Goal: Task Accomplishment & Management: Manage account settings

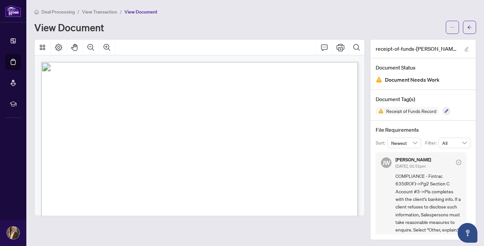
scroll to position [50, 0]
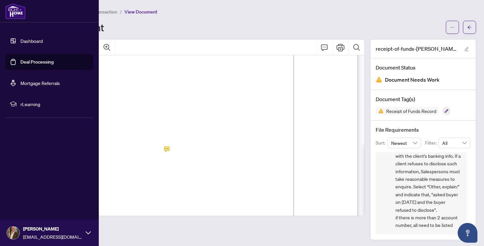
click at [26, 60] on link "Deal Processing" at bounding box center [36, 62] width 33 height 6
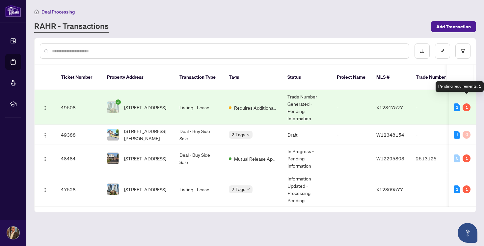
click at [467, 103] on div "1" at bounding box center [467, 107] width 8 height 8
click at [184, 102] on td "Listing - Lease" at bounding box center [198, 107] width 49 height 35
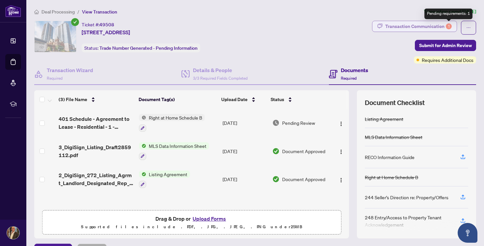
click at [450, 25] on div "1" at bounding box center [449, 26] width 6 height 6
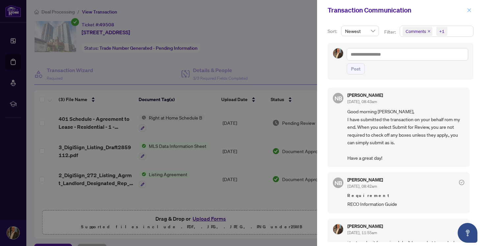
click at [470, 10] on icon "close" at bounding box center [470, 10] width 4 height 4
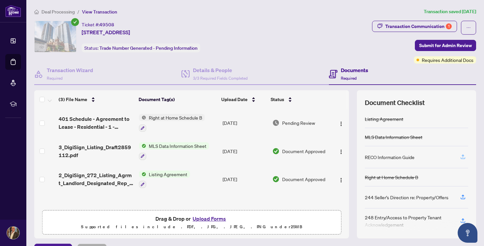
click at [464, 157] on icon "button" at bounding box center [463, 157] width 6 height 6
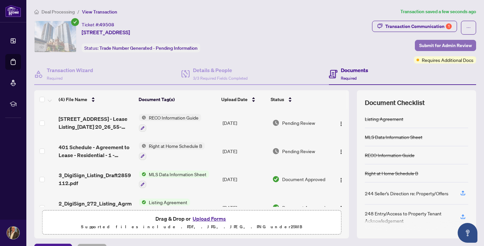
click at [437, 45] on span "Submit for Admin Review" at bounding box center [445, 45] width 53 height 11
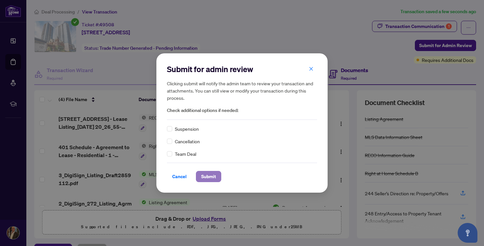
click at [204, 179] on span "Submit" at bounding box center [208, 176] width 15 height 11
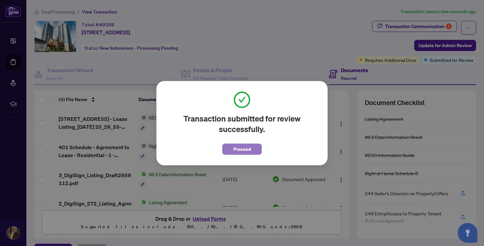
click at [244, 147] on span "Proceed" at bounding box center [242, 149] width 17 height 11
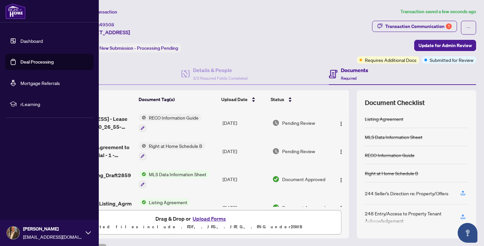
click at [39, 59] on link "Deal Processing" at bounding box center [36, 62] width 33 height 6
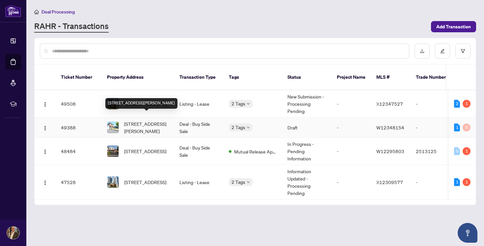
click at [158, 120] on span "[STREET_ADDRESS][PERSON_NAME]" at bounding box center [146, 127] width 45 height 14
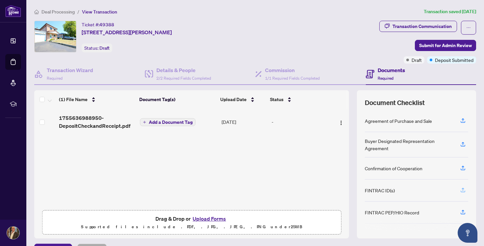
click at [463, 188] on icon "button" at bounding box center [463, 190] width 6 height 6
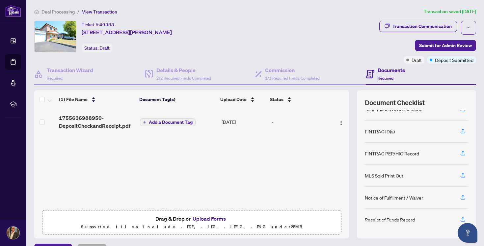
scroll to position [84, 0]
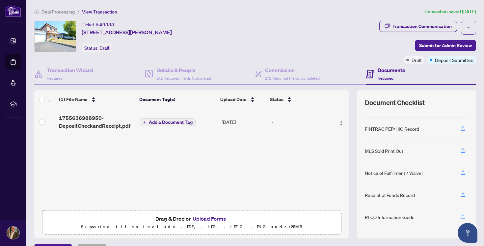
click at [463, 216] on icon "button" at bounding box center [463, 217] width 6 height 6
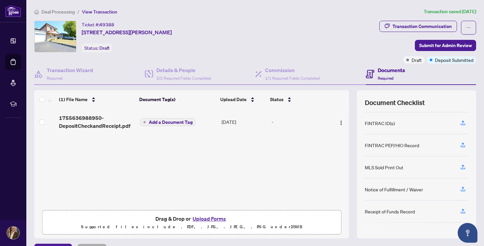
scroll to position [65, 0]
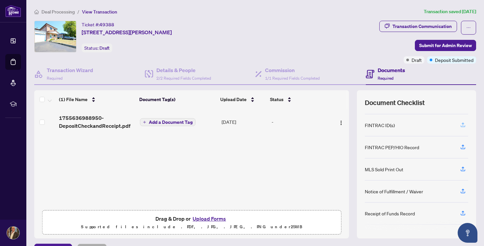
click at [463, 124] on icon "button" at bounding box center [463, 125] width 6 height 6
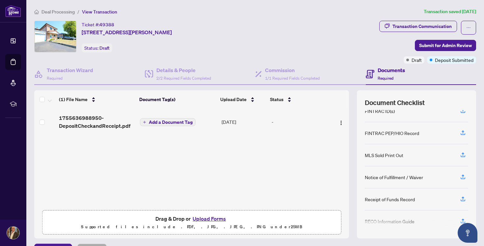
scroll to position [84, 0]
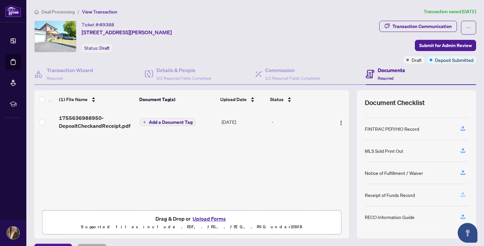
click at [464, 195] on icon "button" at bounding box center [463, 195] width 6 height 6
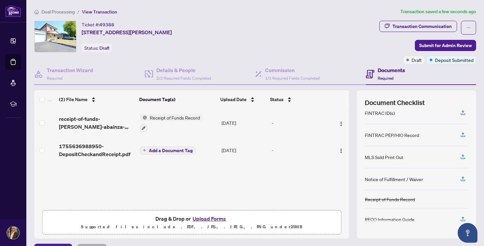
scroll to position [80, 0]
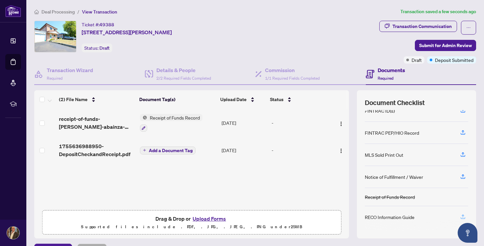
click at [463, 217] on icon "button" at bounding box center [463, 217] width 6 height 6
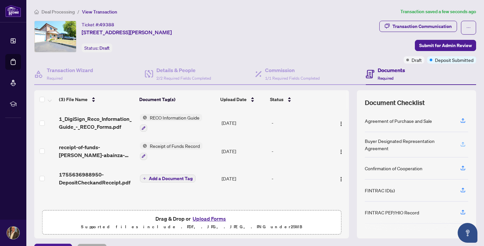
click at [463, 143] on icon "button" at bounding box center [463, 144] width 6 height 6
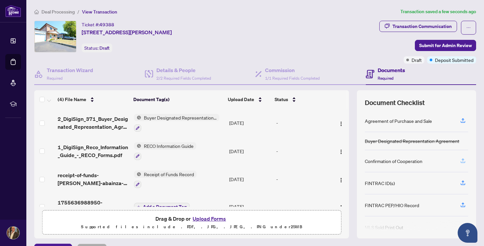
click at [463, 161] on icon "button" at bounding box center [463, 161] width 6 height 6
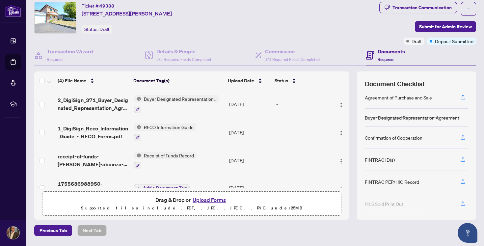
scroll to position [0, 0]
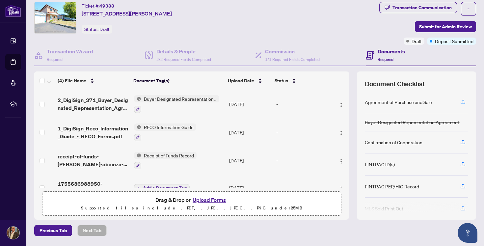
click at [463, 102] on icon "button" at bounding box center [463, 102] width 6 height 6
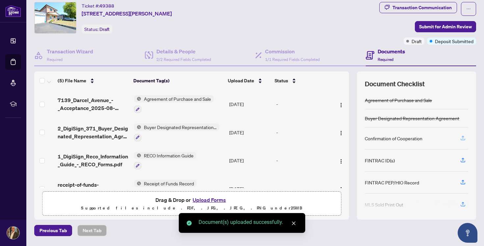
click at [462, 138] on icon "button" at bounding box center [463, 138] width 6 height 6
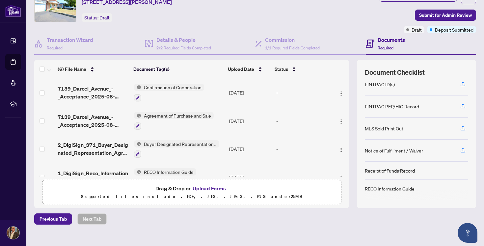
scroll to position [53, 0]
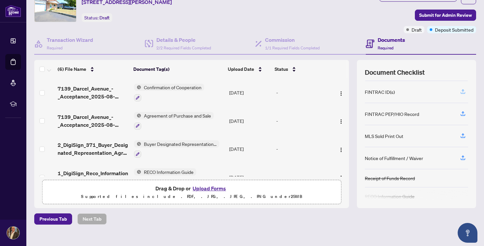
click at [466, 91] on button "button" at bounding box center [463, 91] width 11 height 11
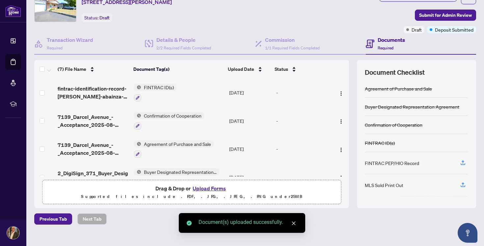
click at [210, 187] on button "Upload Forms" at bounding box center [209, 188] width 37 height 9
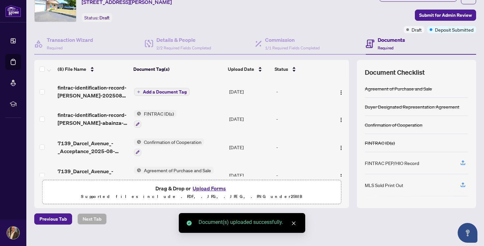
click at [214, 188] on button "Upload Forms" at bounding box center [209, 188] width 37 height 9
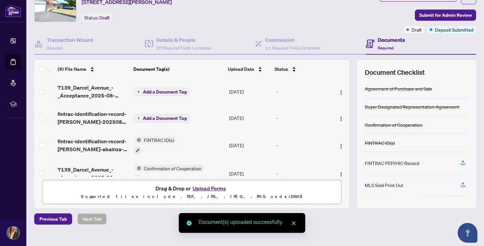
click at [212, 189] on button "Upload Forms" at bounding box center [209, 188] width 37 height 9
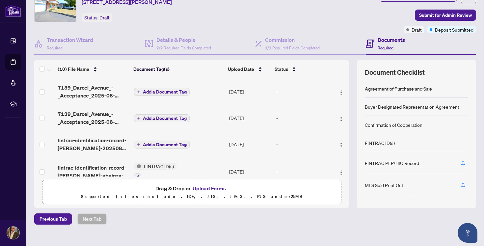
click at [218, 187] on button "Upload Forms" at bounding box center [209, 188] width 37 height 9
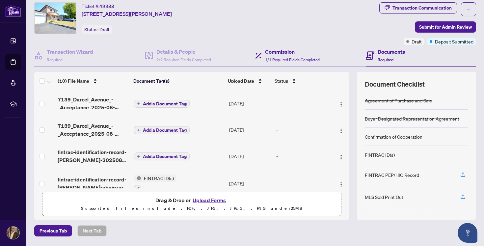
scroll to position [0, 0]
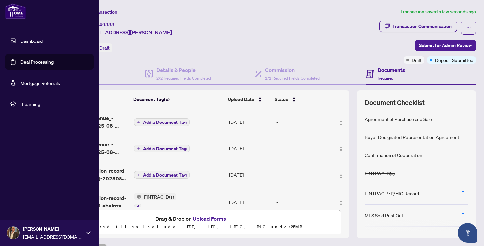
click at [20, 62] on link "Deal Processing" at bounding box center [36, 62] width 33 height 6
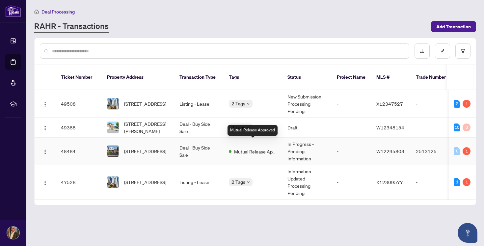
click at [245, 148] on span "Mutual Release Approved" at bounding box center [255, 151] width 43 height 7
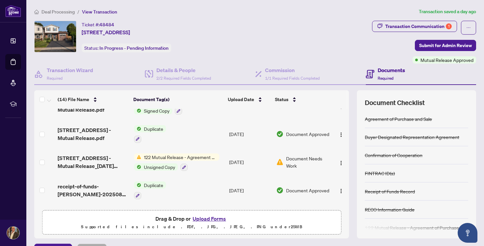
scroll to position [18, 0]
click at [183, 165] on icon "button" at bounding box center [184, 167] width 4 height 4
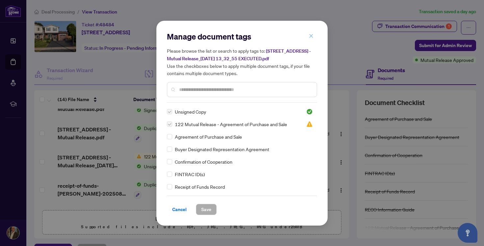
click at [312, 36] on icon "close" at bounding box center [311, 36] width 5 height 5
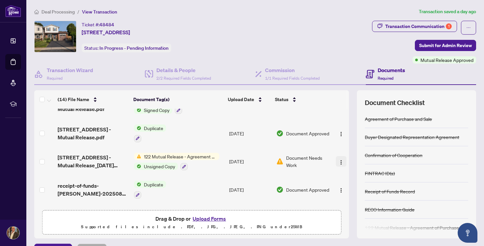
click at [341, 162] on img "button" at bounding box center [341, 162] width 5 height 5
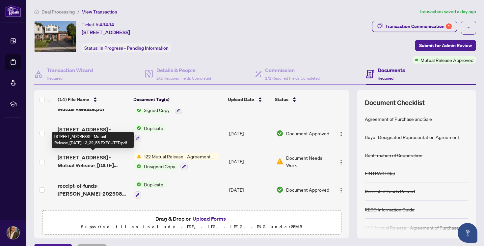
click at [111, 164] on span "[STREET_ADDRESS] - Mutual Release_[DATE] 13_32_55 EXECUTED.pdf" at bounding box center [93, 162] width 71 height 16
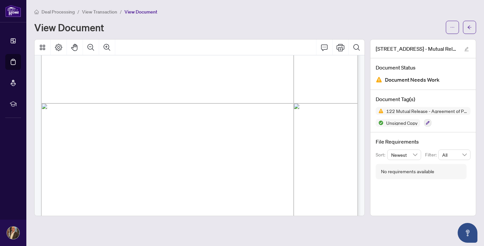
scroll to position [263, 0]
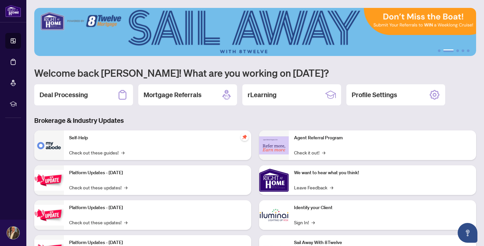
click at [276, 182] on img at bounding box center [274, 180] width 30 height 30
click at [305, 187] on link "Leave Feedback →" at bounding box center [313, 187] width 39 height 7
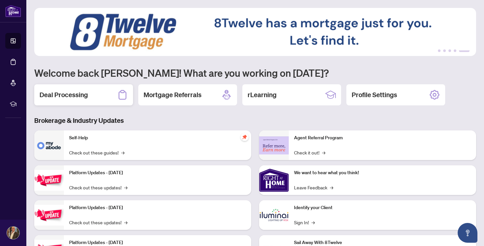
click at [81, 95] on h2 "Deal Processing" at bounding box center [64, 94] width 48 height 9
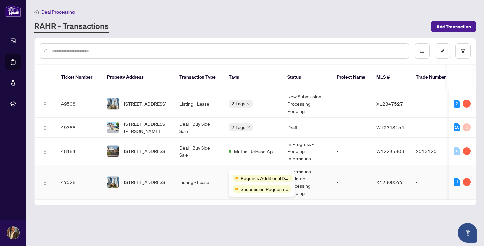
click at [249, 175] on span "Requires Additional Docs" at bounding box center [265, 178] width 49 height 7
click at [151, 179] on span "[STREET_ADDRESS]" at bounding box center [145, 182] width 42 height 7
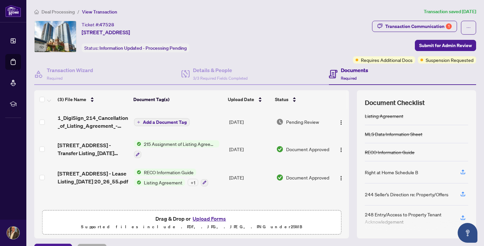
scroll to position [6, 0]
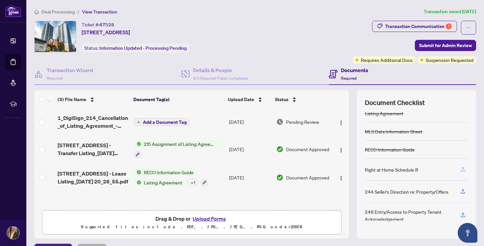
click at [464, 167] on icon "button" at bounding box center [463, 169] width 6 height 6
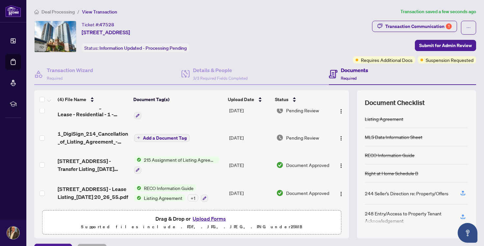
scroll to position [14, 0]
click at [143, 135] on span "Add a Document Tag" at bounding box center [165, 137] width 44 height 5
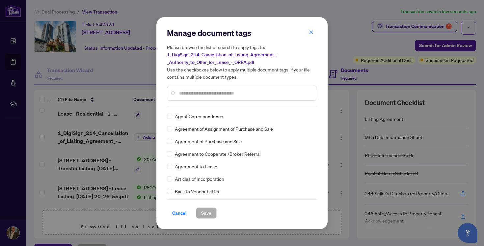
scroll to position [99, 0]
click at [243, 93] on input "text" at bounding box center [245, 93] width 132 height 7
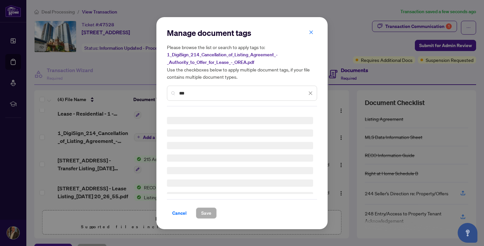
scroll to position [0, 0]
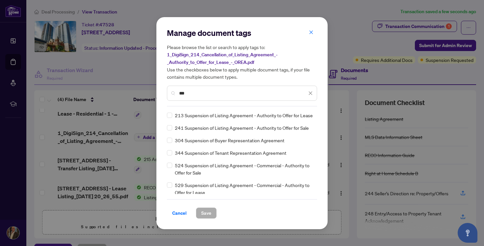
type input "***"
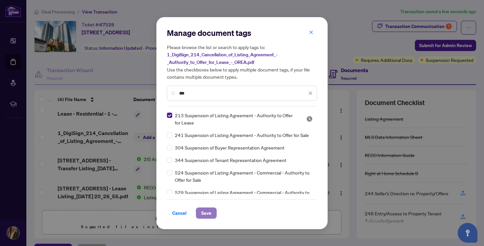
click at [210, 210] on span "Save" at bounding box center [206, 213] width 10 height 11
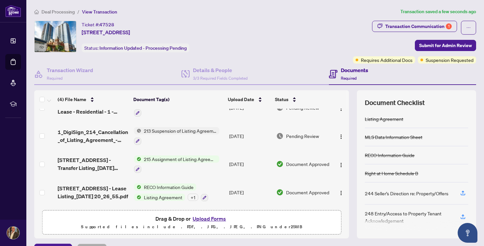
scroll to position [2, 0]
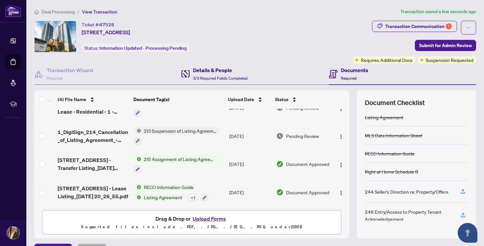
click at [205, 73] on h4 "Details & People" at bounding box center [220, 70] width 55 height 8
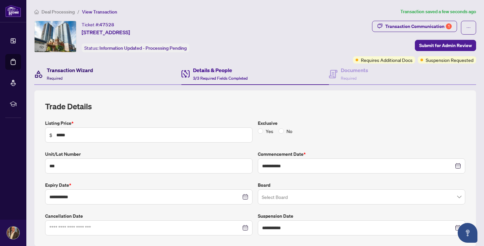
click at [71, 72] on h4 "Transaction Wizard" at bounding box center [70, 70] width 46 height 8
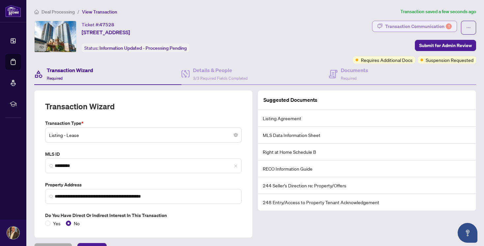
click at [433, 24] on div "Transaction Communication 1" at bounding box center [418, 26] width 67 height 11
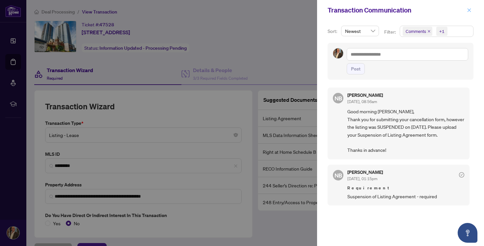
click at [469, 10] on icon "close" at bounding box center [470, 10] width 4 height 4
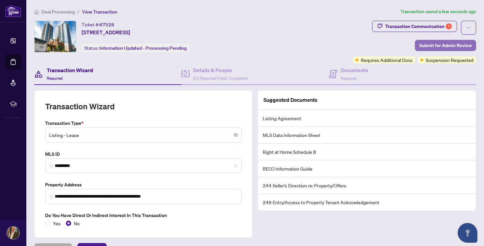
click at [430, 43] on span "Submit for Admin Review" at bounding box center [445, 45] width 53 height 11
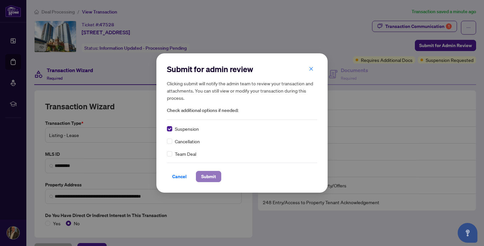
click at [207, 175] on span "Submit" at bounding box center [208, 176] width 15 height 11
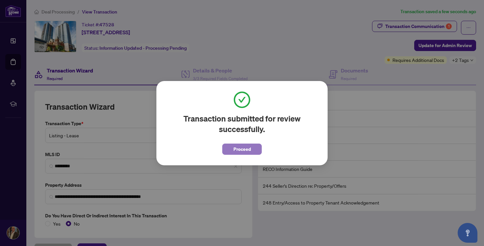
click at [245, 147] on span "Proceed" at bounding box center [242, 149] width 17 height 11
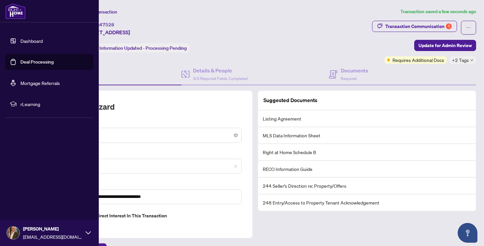
click at [33, 61] on link "Deal Processing" at bounding box center [36, 62] width 33 height 6
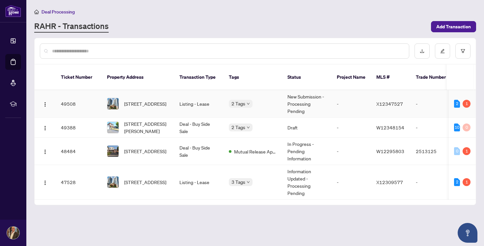
click at [169, 96] on td "[STREET_ADDRESS]" at bounding box center [138, 103] width 72 height 27
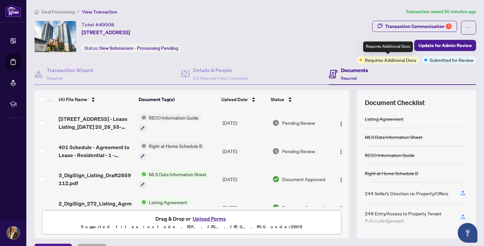
click at [399, 61] on span "Requires Additional Docs" at bounding box center [391, 59] width 52 height 7
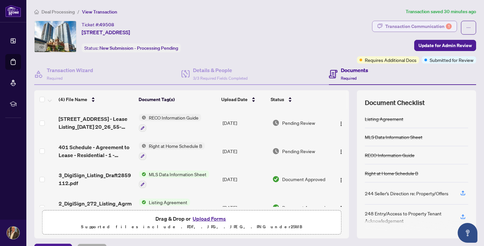
click at [436, 23] on div "Transaction Communication 1" at bounding box center [418, 26] width 67 height 11
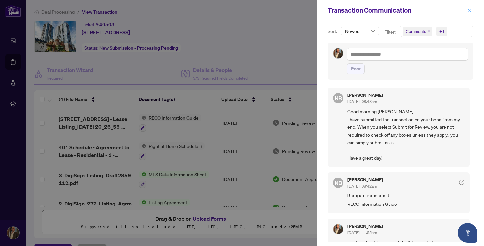
click at [469, 10] on icon "close" at bounding box center [470, 10] width 4 height 4
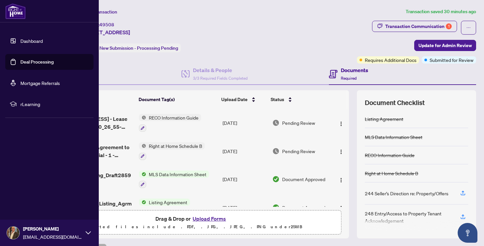
click at [39, 59] on link "Deal Processing" at bounding box center [36, 62] width 33 height 6
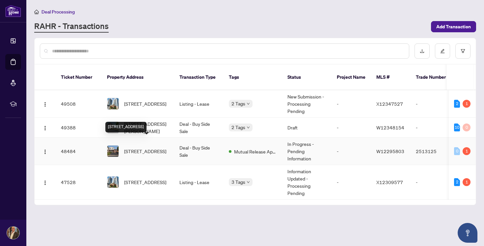
click at [142, 148] on span "[STREET_ADDRESS]" at bounding box center [145, 151] width 42 height 7
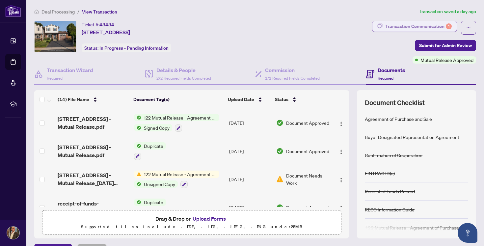
click at [425, 25] on div "Transaction Communication 1" at bounding box center [418, 26] width 67 height 11
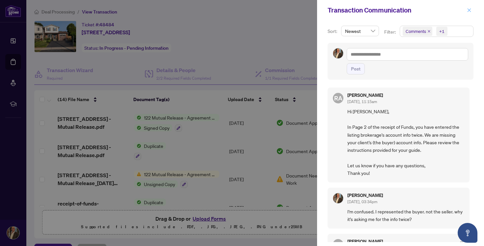
click at [469, 11] on icon "close" at bounding box center [469, 10] width 5 height 5
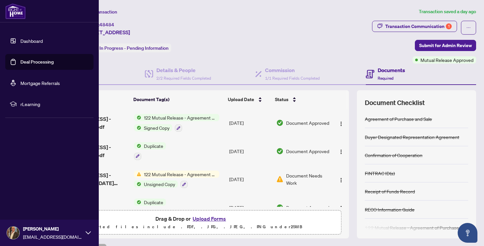
click at [33, 64] on link "Deal Processing" at bounding box center [36, 62] width 33 height 6
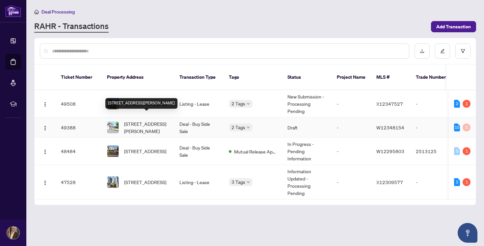
click at [140, 121] on span "[STREET_ADDRESS][PERSON_NAME]" at bounding box center [146, 127] width 45 height 14
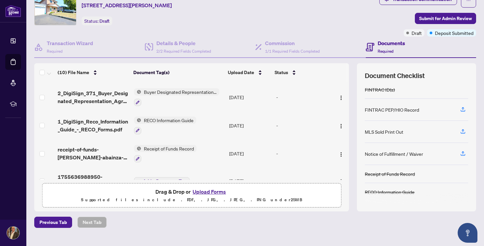
scroll to position [177, 0]
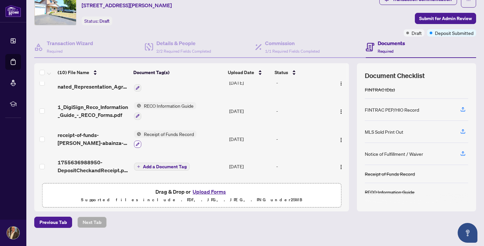
click at [138, 142] on icon "button" at bounding box center [138, 144] width 4 height 4
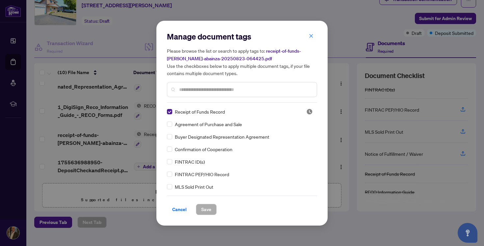
click at [213, 89] on input "text" at bounding box center [245, 89] width 132 height 7
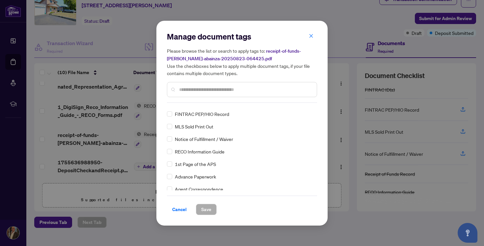
scroll to position [0, 0]
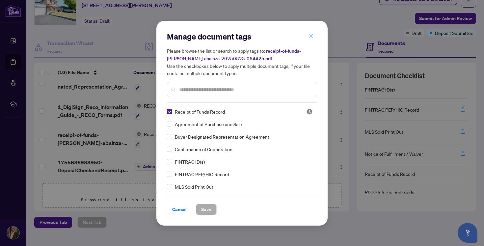
click at [311, 37] on icon "close" at bounding box center [311, 36] width 5 height 5
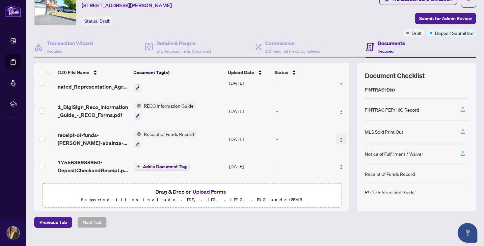
click at [340, 137] on img "button" at bounding box center [341, 139] width 5 height 5
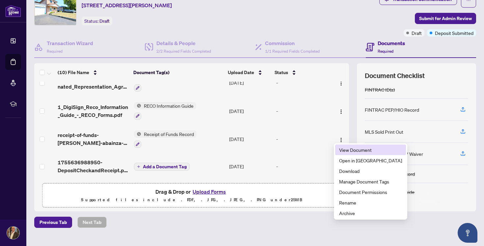
click at [344, 151] on span "View Document" at bounding box center [370, 149] width 63 height 7
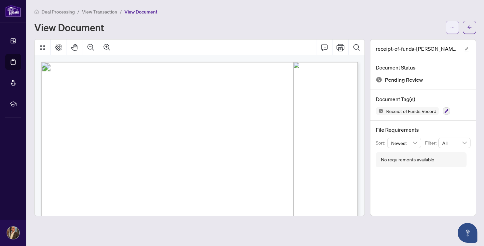
click at [454, 25] on icon "ellipsis" at bounding box center [452, 27] width 5 height 5
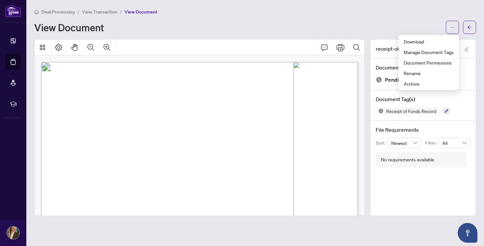
click at [424, 19] on div "Deal Processing / View Transaction / View Document View Document" at bounding box center [255, 21] width 442 height 26
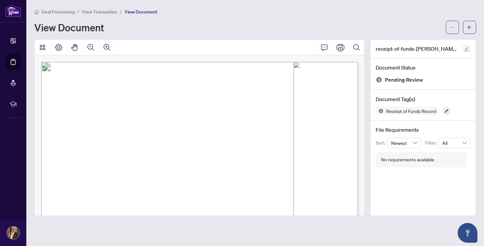
click at [467, 48] on icon "edit" at bounding box center [466, 49] width 5 height 5
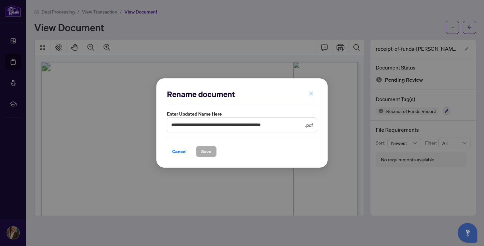
click at [312, 94] on icon "close" at bounding box center [311, 93] width 5 height 5
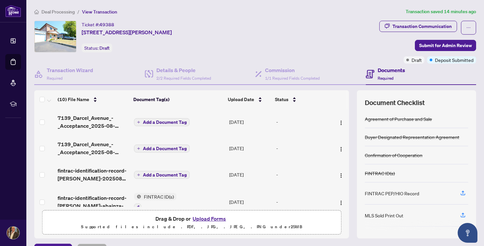
click at [209, 217] on button "Upload Forms" at bounding box center [209, 218] width 37 height 9
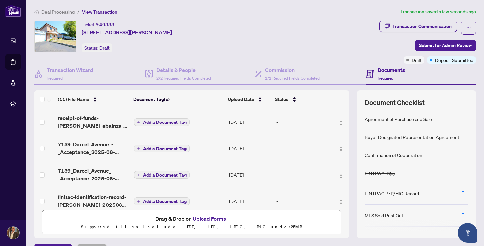
click at [152, 120] on span "Add a Document Tag" at bounding box center [165, 122] width 44 height 5
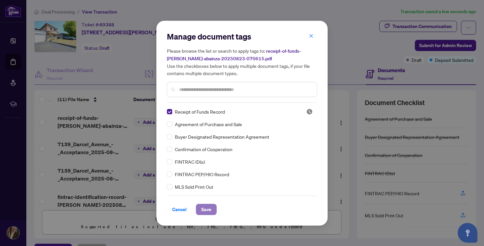
click at [209, 209] on span "Save" at bounding box center [206, 209] width 10 height 11
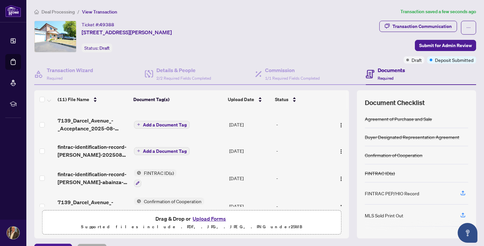
scroll to position [53, 0]
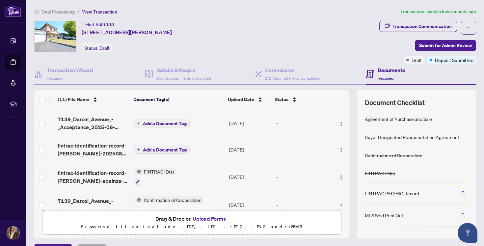
click at [139, 150] on button "Add a Document Tag" at bounding box center [162, 150] width 56 height 8
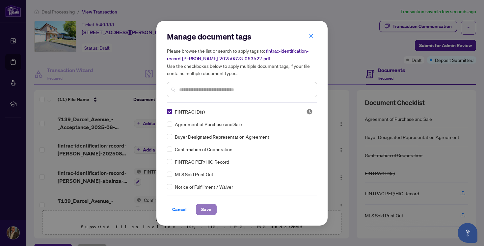
click at [208, 210] on span "Save" at bounding box center [206, 209] width 10 height 11
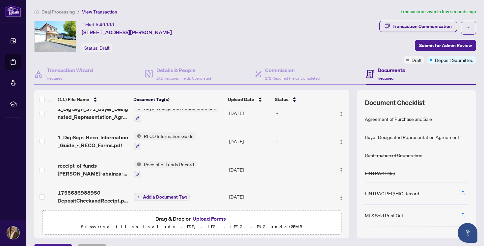
scroll to position [207, 0]
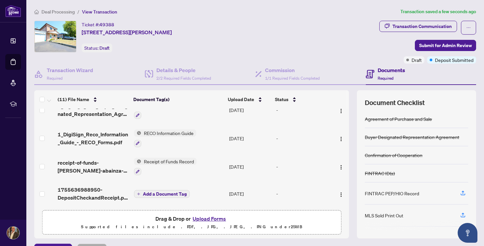
click at [139, 190] on button "Add a Document Tag" at bounding box center [162, 194] width 56 height 8
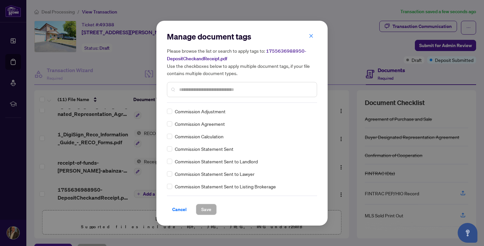
scroll to position [340, 0]
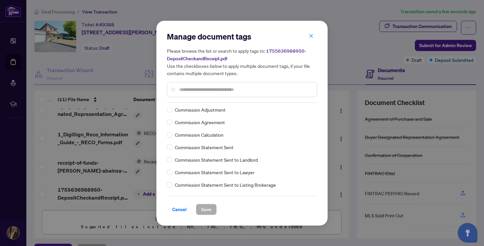
click at [269, 87] on input "text" at bounding box center [245, 89] width 132 height 7
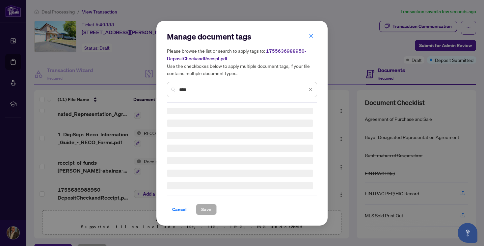
scroll to position [0, 0]
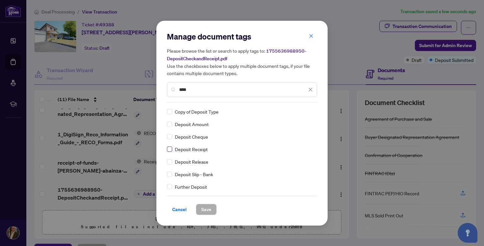
type input "****"
click at [206, 208] on span "Save" at bounding box center [206, 209] width 10 height 11
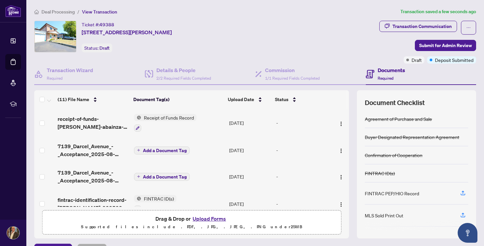
click at [151, 176] on span "Add a Document Tag" at bounding box center [165, 177] width 44 height 5
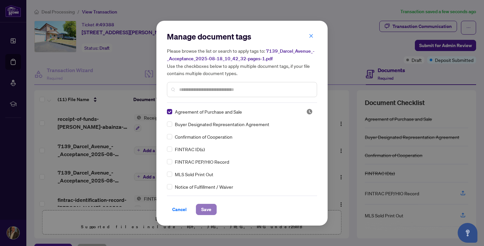
click at [209, 207] on span "Save" at bounding box center [206, 209] width 10 height 11
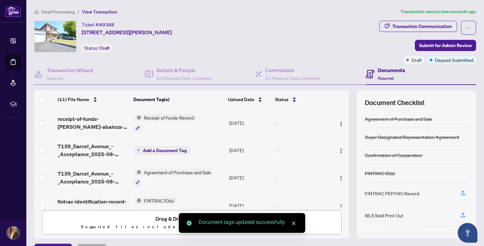
click at [160, 149] on span "Add a Document Tag" at bounding box center [165, 150] width 44 height 5
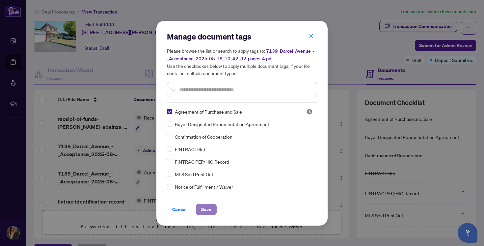
click at [208, 207] on span "Save" at bounding box center [206, 209] width 10 height 11
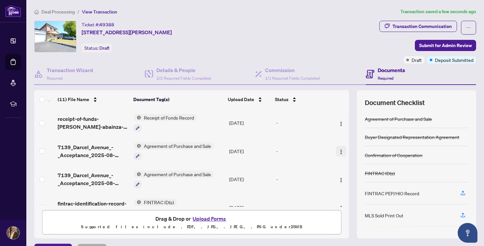
click at [339, 151] on img "button" at bounding box center [341, 151] width 5 height 5
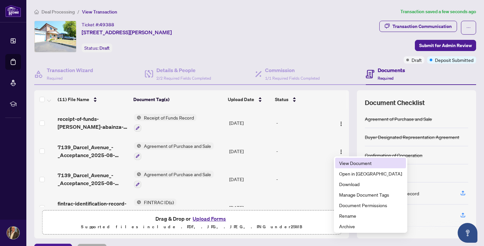
click at [342, 163] on span "View Document" at bounding box center [370, 162] width 63 height 7
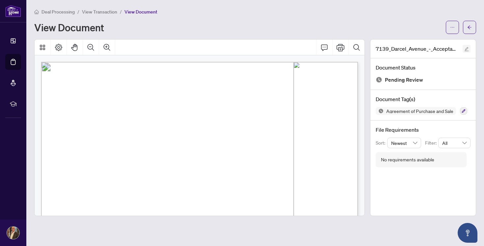
click at [465, 48] on icon "edit" at bounding box center [467, 49] width 4 height 4
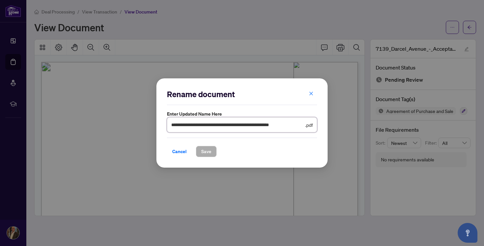
click at [236, 124] on input "**********" at bounding box center [237, 124] width 133 height 7
click at [310, 94] on icon "close" at bounding box center [311, 93] width 5 height 5
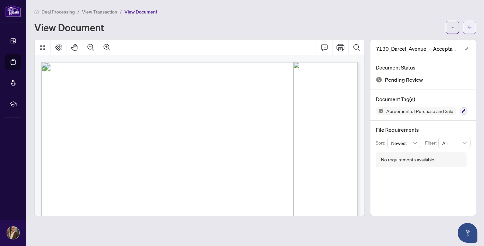
click at [472, 27] on icon "arrow-left" at bounding box center [469, 27] width 5 height 5
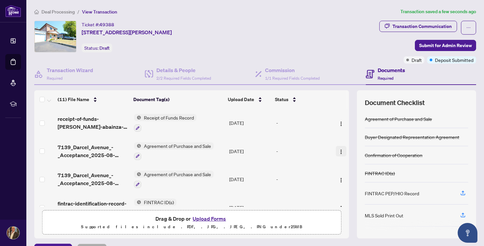
click at [339, 151] on img "button" at bounding box center [341, 151] width 5 height 5
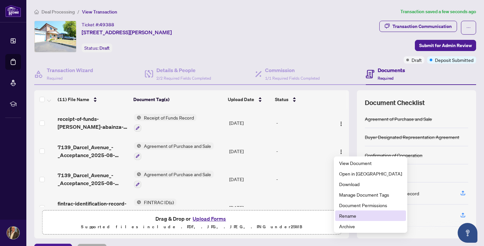
click at [346, 214] on span "Rename" at bounding box center [370, 215] width 63 height 7
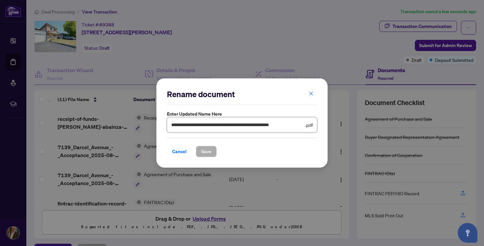
click at [227, 128] on input "**********" at bounding box center [237, 124] width 133 height 7
click at [310, 94] on icon "close" at bounding box center [312, 94] width 4 height 4
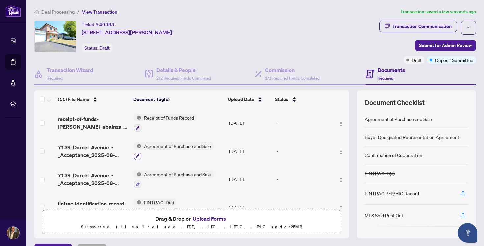
click at [137, 156] on icon "button" at bounding box center [138, 156] width 4 height 4
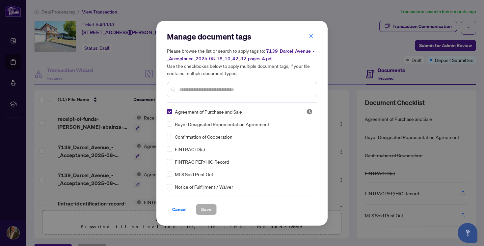
click at [212, 91] on input "text" at bounding box center [245, 89] width 132 height 7
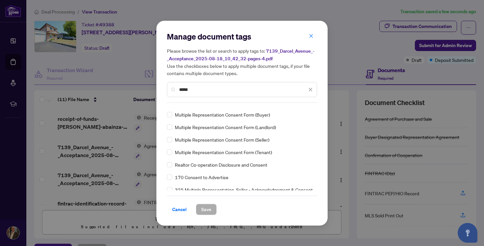
scroll to position [12, 0]
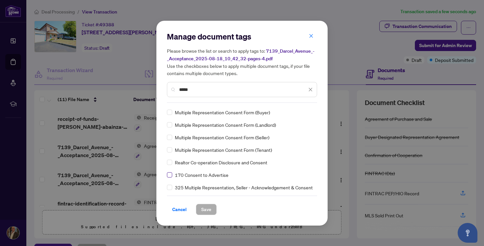
type input "*****"
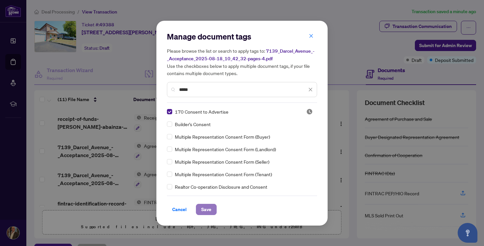
click at [210, 206] on span "Save" at bounding box center [206, 209] width 10 height 11
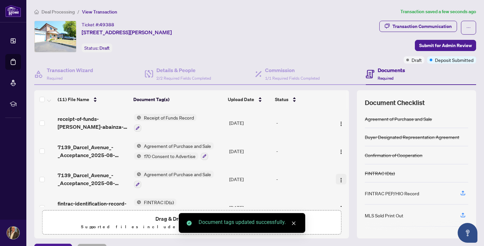
click at [340, 179] on img "button" at bounding box center [341, 180] width 5 height 5
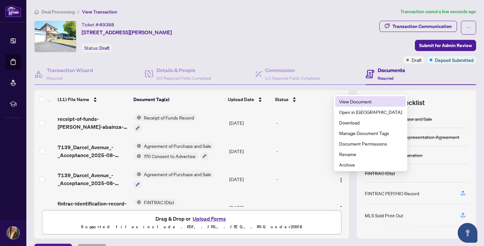
click at [353, 102] on span "View Document" at bounding box center [370, 101] width 63 height 7
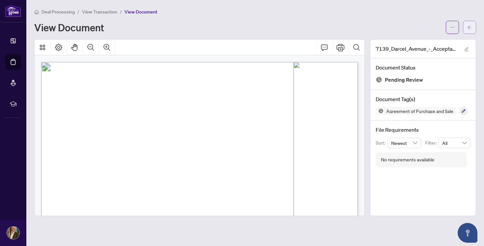
click at [469, 25] on icon "arrow-left" at bounding box center [469, 27] width 5 height 5
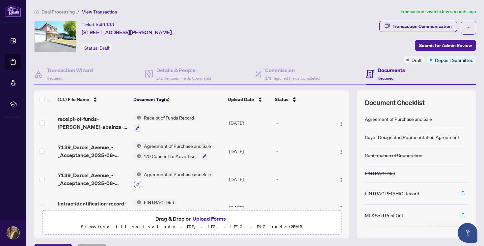
click at [137, 183] on icon "button" at bounding box center [138, 184] width 4 height 4
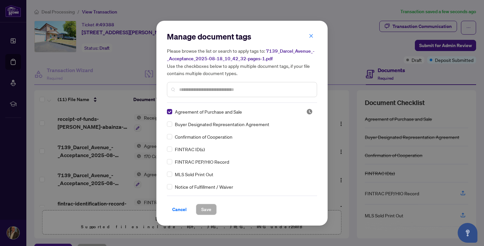
click at [188, 88] on input "text" at bounding box center [245, 89] width 132 height 7
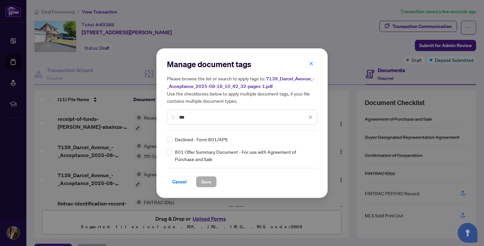
type input "***"
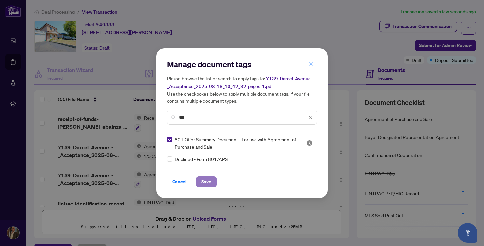
click at [210, 185] on span "Save" at bounding box center [206, 182] width 10 height 11
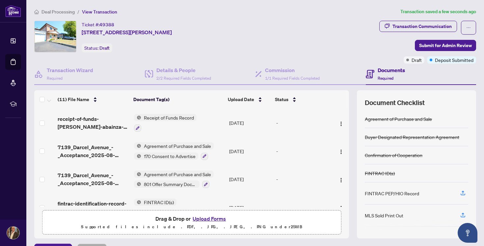
click at [318, 39] on div "Ticket #: 49388 7139 Darcel Ave, Mississauga, Ontario L4T 2X1, Canada Status: D…" at bounding box center [205, 37] width 343 height 32
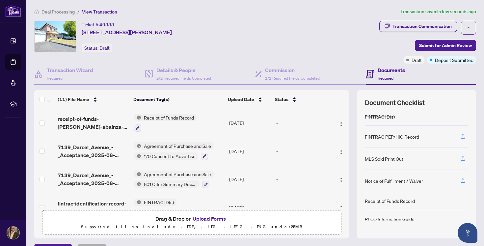
click at [278, 32] on div "Ticket #: 49388 7139 Darcel Ave, Mississauga, Ontario L4T 2X1, Canada Status: D…" at bounding box center [205, 37] width 343 height 32
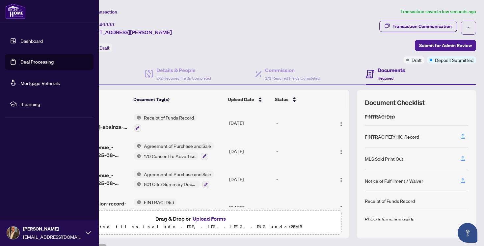
click at [29, 60] on link "Deal Processing" at bounding box center [36, 62] width 33 height 6
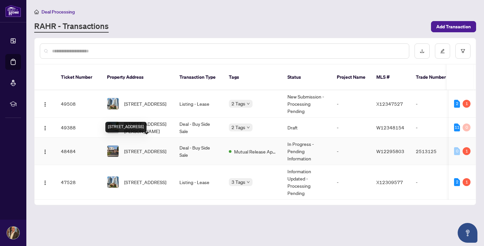
click at [140, 148] on span "[STREET_ADDRESS]" at bounding box center [145, 151] width 42 height 7
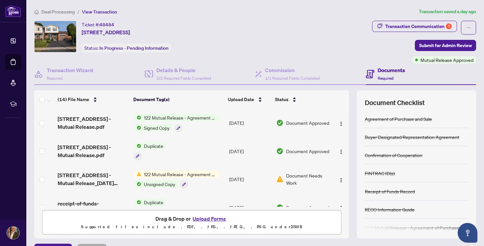
scroll to position [16, 0]
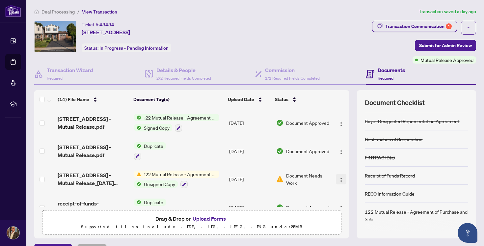
click at [340, 179] on img "button" at bounding box center [341, 180] width 5 height 5
click at [325, 58] on div "Ticket #: 48484 76 Danville Ave, Halton Hills, Ontario L7J 2W2, Canada Status: …" at bounding box center [202, 42] width 338 height 43
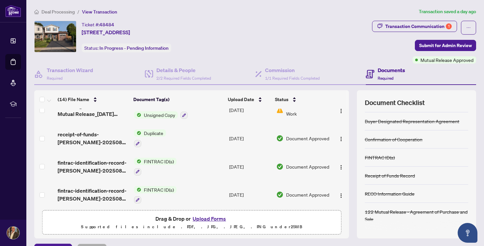
scroll to position [63, 0]
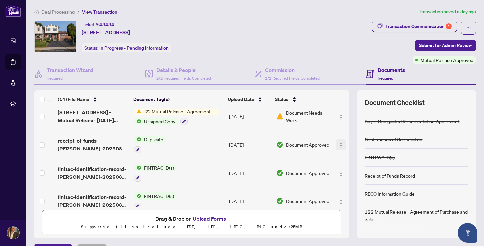
click at [340, 144] on img "button" at bounding box center [341, 145] width 5 height 5
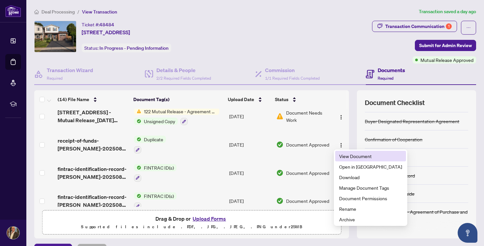
click at [345, 156] on span "View Document" at bounding box center [370, 156] width 63 height 7
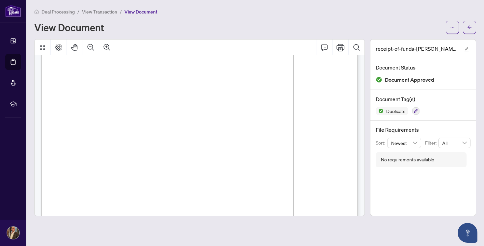
scroll to position [491, 0]
click at [468, 28] on icon "arrow-left" at bounding box center [469, 27] width 5 height 5
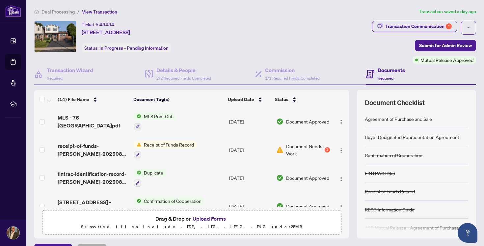
scroll to position [172, 0]
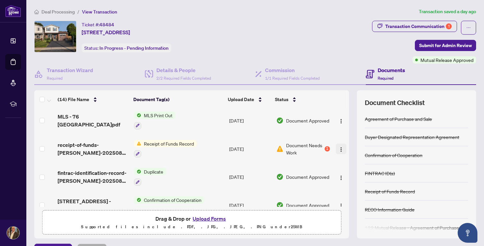
click at [342, 147] on img "button" at bounding box center [341, 149] width 5 height 5
click at [315, 47] on div "Ticket #: 48484 76 Danville Ave, Halton Hills, Ontario L7J 2W2, Canada Status: …" at bounding box center [201, 37] width 335 height 32
click at [421, 24] on div "Transaction Communication 1" at bounding box center [418, 26] width 67 height 11
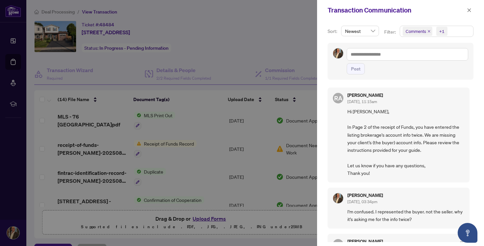
click at [354, 134] on span "Hi Mark, In Page 2 of the receipt of Funds, you have entered the listing broker…" at bounding box center [406, 142] width 117 height 69
click at [277, 27] on div at bounding box center [242, 123] width 484 height 246
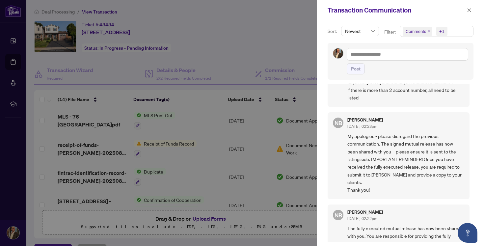
scroll to position [307, 0]
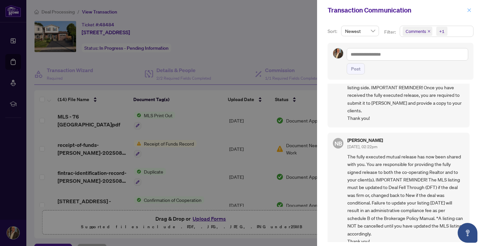
click at [470, 9] on icon "close" at bounding box center [469, 10] width 5 height 5
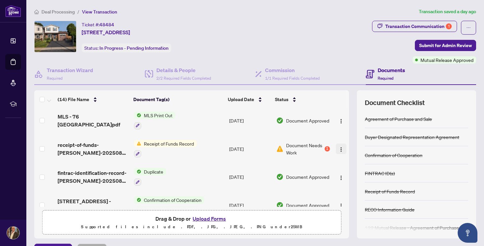
click at [340, 147] on img "button" at bounding box center [341, 149] width 5 height 5
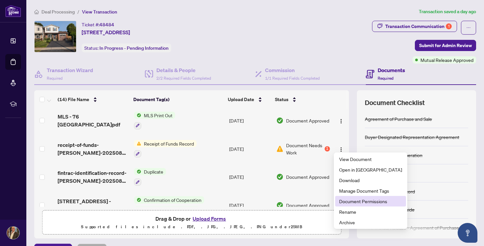
click at [351, 200] on span "Document Permissions" at bounding box center [370, 201] width 63 height 7
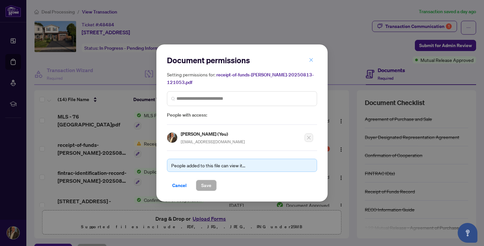
click at [313, 59] on icon "close" at bounding box center [311, 60] width 5 height 5
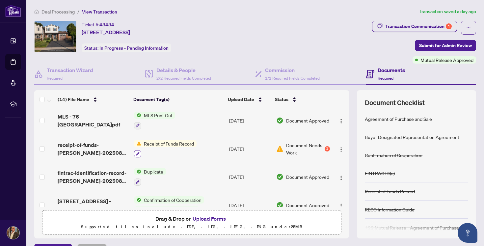
click at [138, 152] on icon "button" at bounding box center [138, 154] width 4 height 4
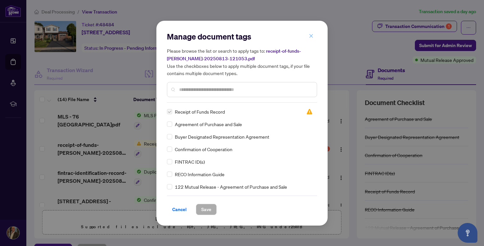
click at [310, 37] on icon "close" at bounding box center [311, 36] width 5 height 5
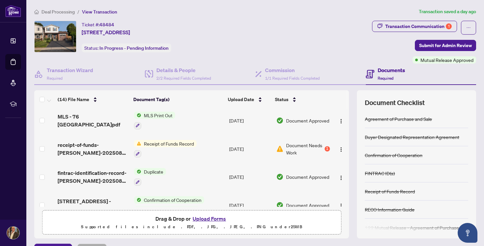
click at [204, 217] on button "Upload Forms" at bounding box center [209, 218] width 37 height 9
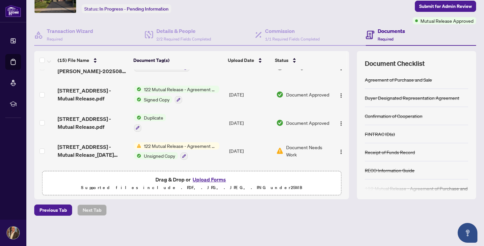
scroll to position [0, 0]
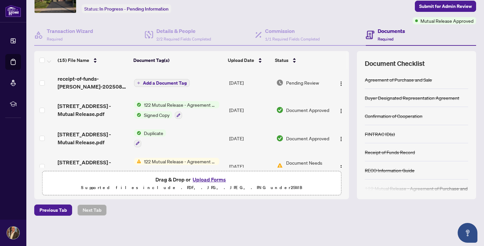
click at [173, 82] on span "Add a Document Tag" at bounding box center [165, 83] width 44 height 5
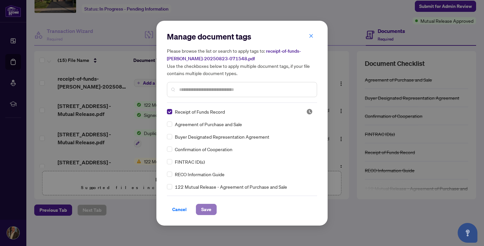
click at [209, 210] on span "Save" at bounding box center [206, 209] width 10 height 11
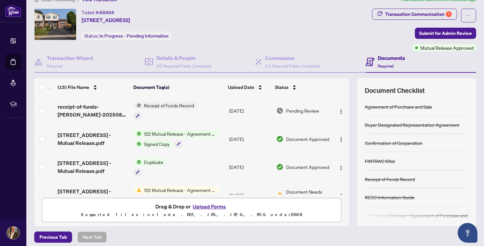
scroll to position [8, 0]
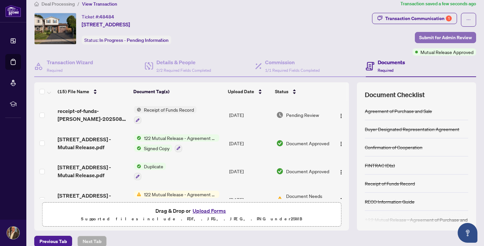
click at [431, 38] on span "Submit for Admin Review" at bounding box center [445, 37] width 53 height 11
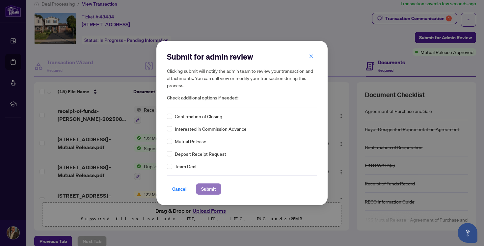
click at [213, 189] on span "Submit" at bounding box center [208, 189] width 15 height 11
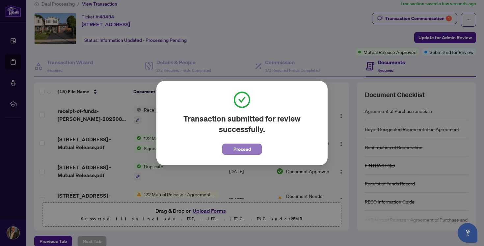
click at [239, 150] on span "Proceed" at bounding box center [242, 149] width 17 height 11
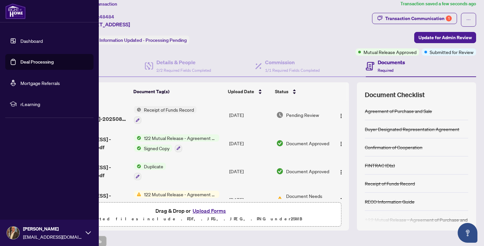
click at [31, 61] on link "Deal Processing" at bounding box center [36, 62] width 33 height 6
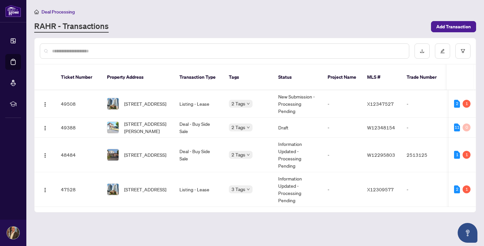
click at [206, 22] on div "RAHR - Transactions" at bounding box center [230, 27] width 393 height 12
